Goal: Task Accomplishment & Management: Manage account settings

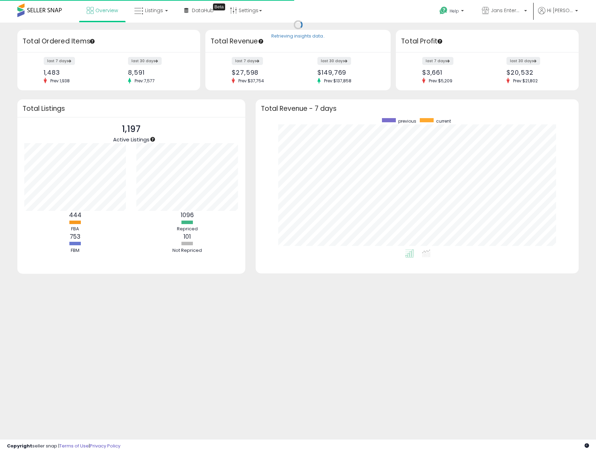
scroll to position [131, 310]
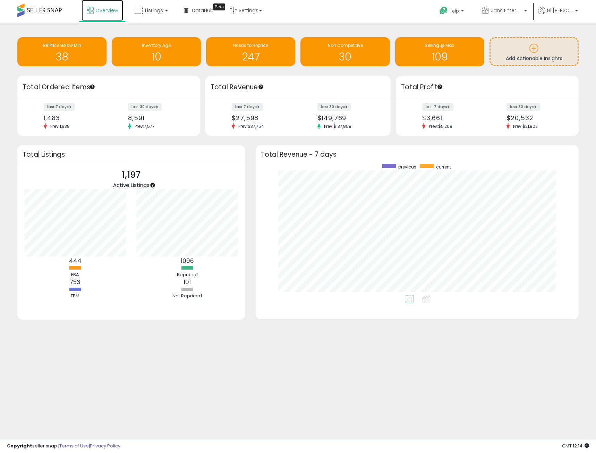
click at [116, 7] on span "Overview" at bounding box center [106, 10] width 23 height 7
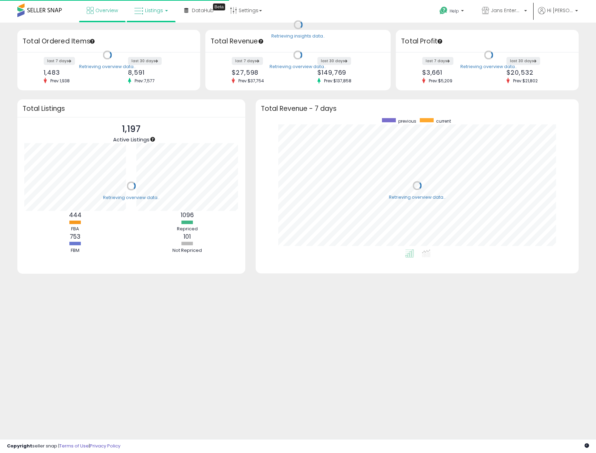
scroll to position [131, 310]
click at [151, 16] on link "Listings" at bounding box center [151, 10] width 44 height 21
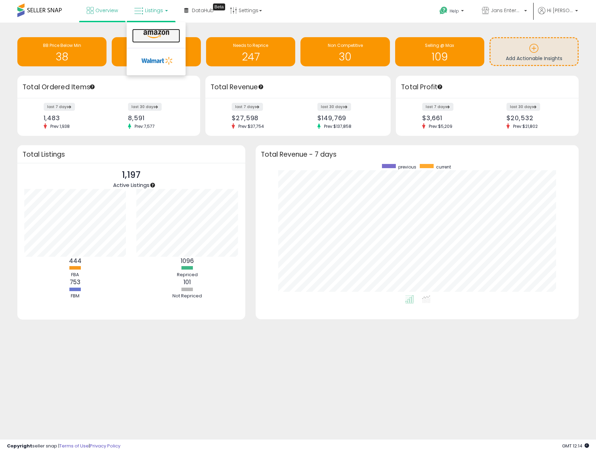
click at [156, 36] on icon at bounding box center [156, 34] width 30 height 9
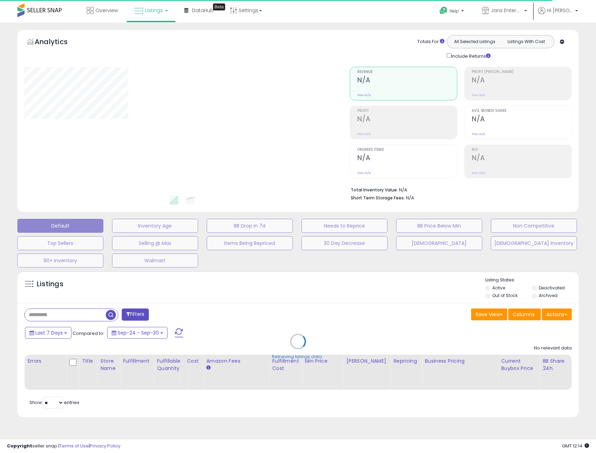
click at [82, 313] on div "Retrieving listings data.." at bounding box center [298, 346] width 572 height 158
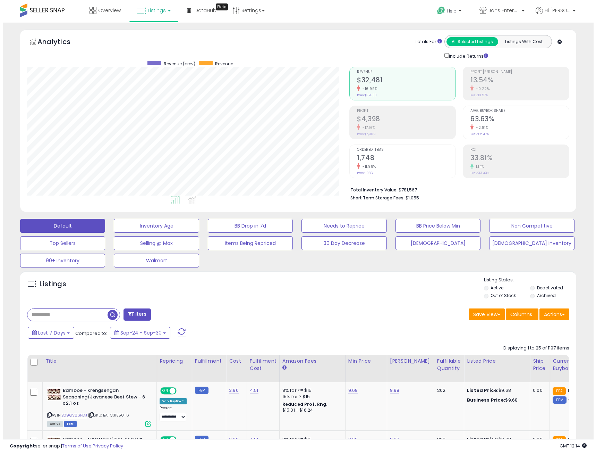
scroll to position [142, 323]
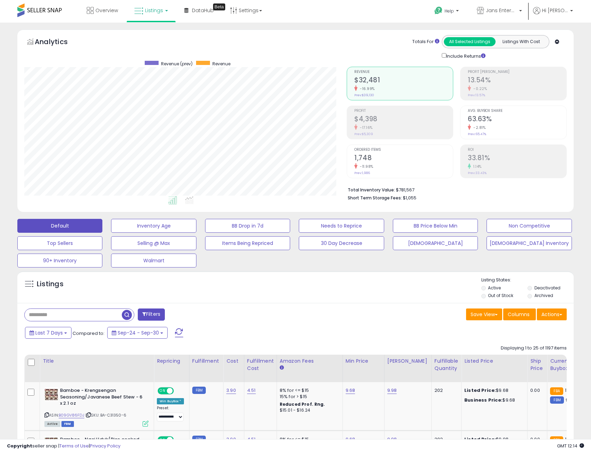
click at [77, 315] on input "text" at bounding box center [73, 315] width 97 height 12
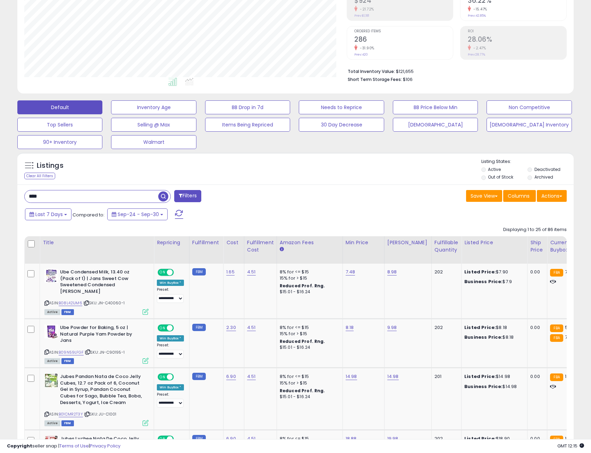
scroll to position [115, 0]
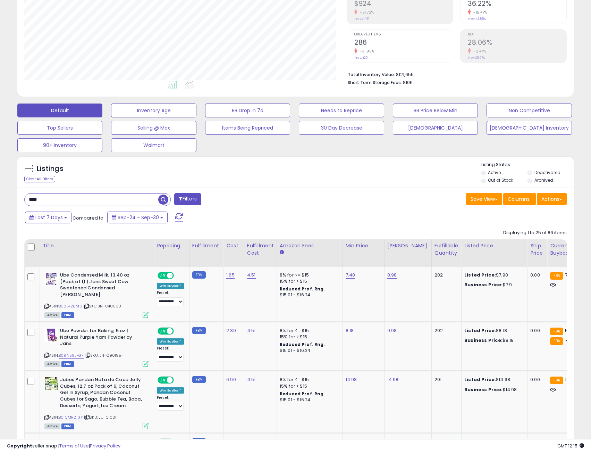
click at [76, 196] on input "***" at bounding box center [92, 199] width 134 height 12
type input "**********"
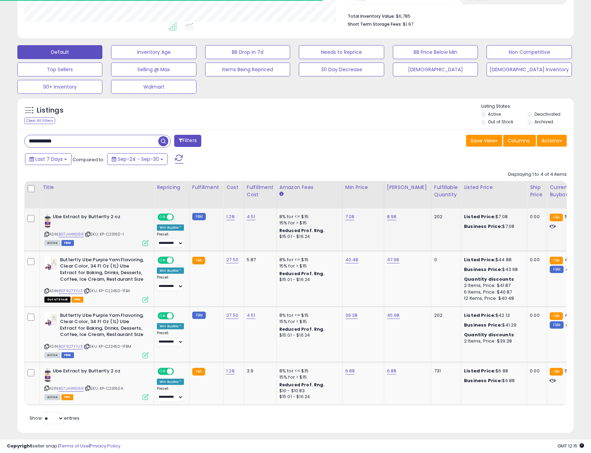
scroll to position [142, 323]
click at [47, 217] on img at bounding box center [47, 220] width 7 height 14
